Goal: Information Seeking & Learning: Understand process/instructions

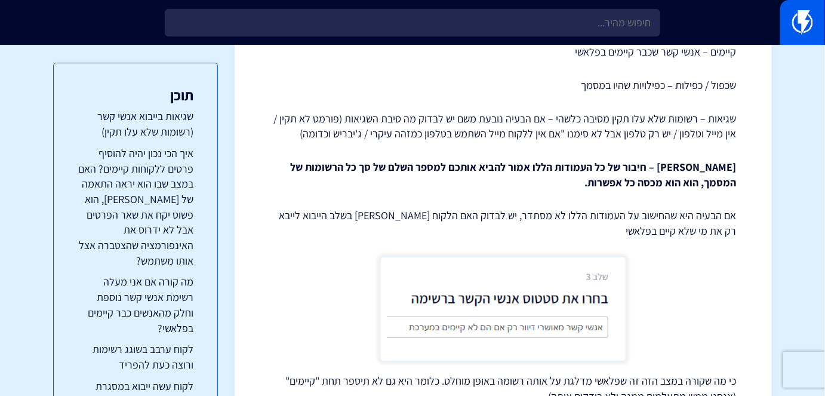
scroll to position [3193, 0]
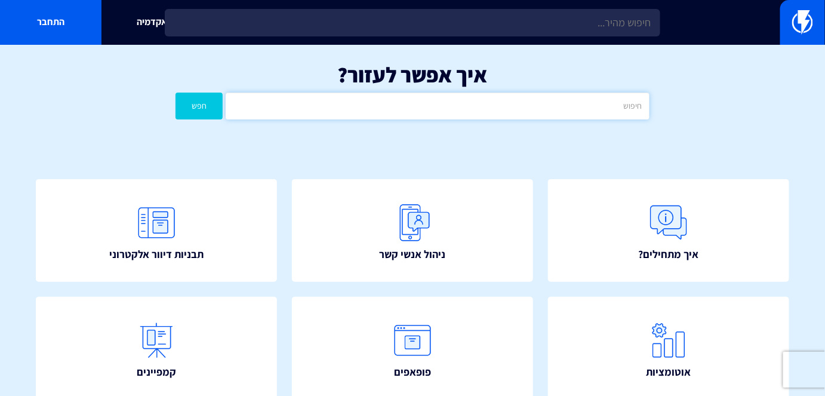
click at [487, 106] on input "text" at bounding box center [437, 106] width 423 height 27
type input "ייבוא"
click at [187, 118] on button "חפש" at bounding box center [199, 106] width 47 height 27
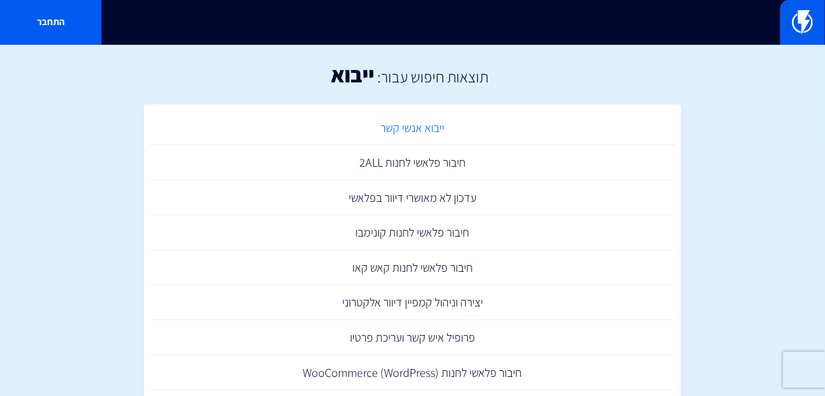
click at [396, 120] on link "ייבוא אנשי קשר" at bounding box center [412, 127] width 525 height 35
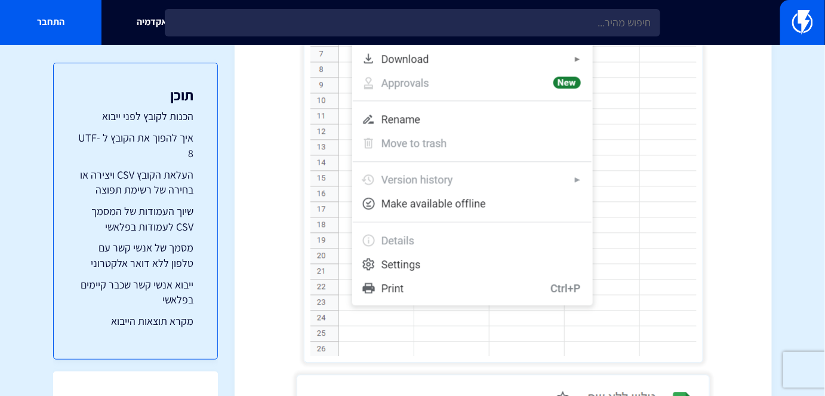
scroll to position [814, 0]
click at [176, 297] on link "ייבוא אנשי קשר שכבר קיימים בפלאשי" at bounding box center [136, 292] width 116 height 30
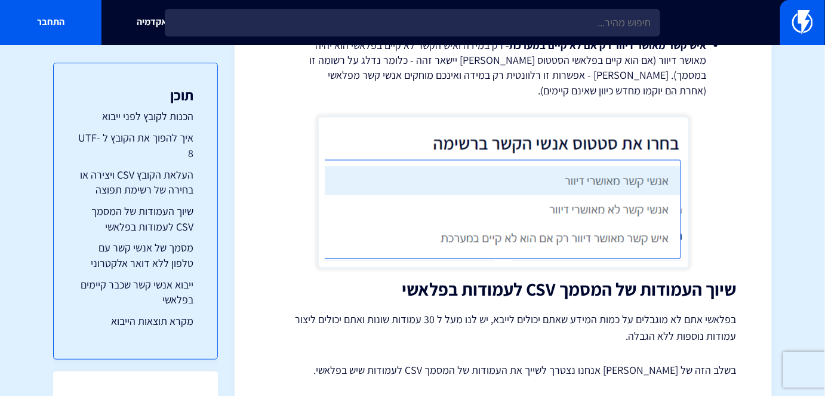
scroll to position [3761, 0]
